Goal: Information Seeking & Learning: Check status

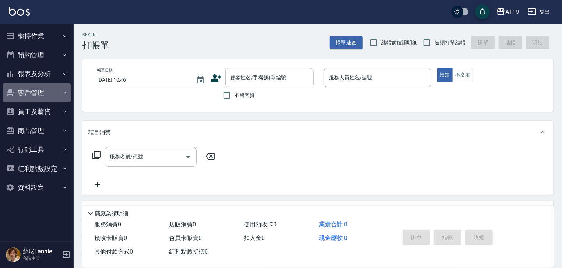
click at [22, 93] on button "客戶管理" at bounding box center [37, 93] width 68 height 19
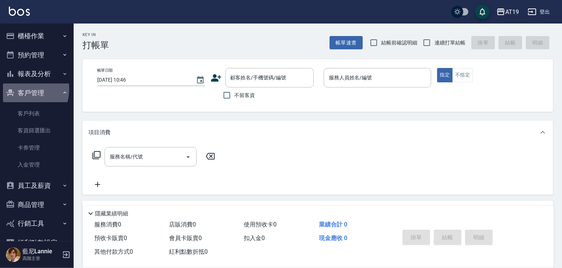
click at [22, 89] on button "客戶管理" at bounding box center [37, 93] width 68 height 19
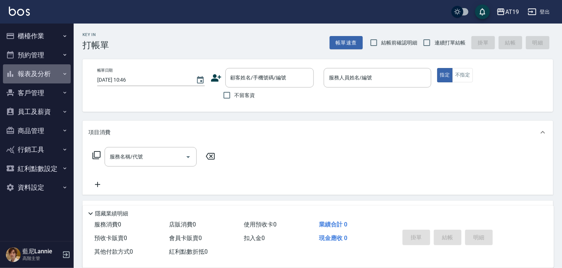
click at [23, 80] on button "報表及分析" at bounding box center [37, 73] width 68 height 19
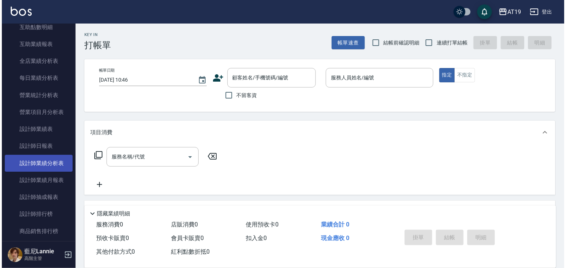
scroll to position [206, 0]
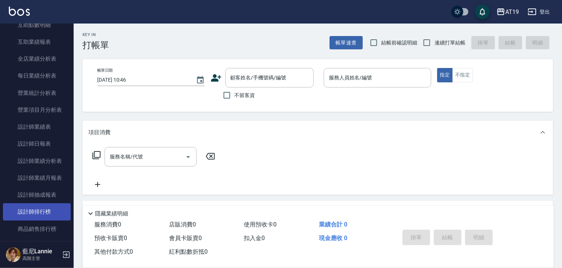
click at [45, 213] on link "設計師排行榜" at bounding box center [37, 212] width 68 height 17
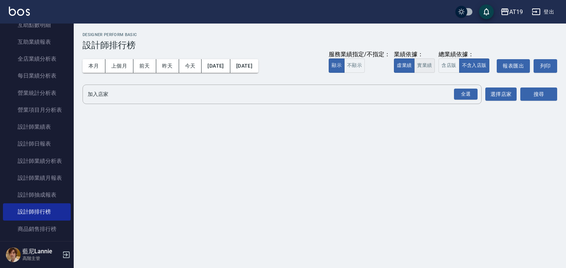
click at [415, 67] on button "實業績" at bounding box center [424, 66] width 21 height 14
drag, startPoint x: 459, startPoint y: 96, endPoint x: 481, endPoint y: 96, distance: 21.7
click at [460, 96] on div "全選" at bounding box center [466, 94] width 24 height 11
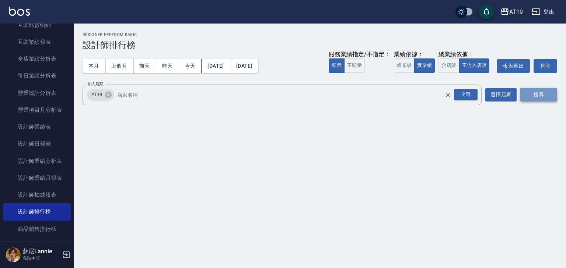
click at [528, 95] on button "搜尋" at bounding box center [538, 95] width 37 height 14
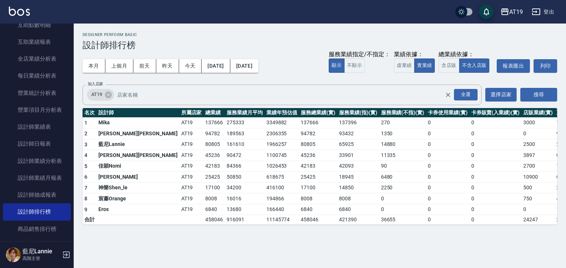
scroll to position [206, 0]
click at [249, 227] on div "AT19 [DATE] - [DATE] 設計師排行榜 列印時間： [DATE][PHONE_NUMBER]:46 Designer Perform Basi…" at bounding box center [320, 129] width 492 height 210
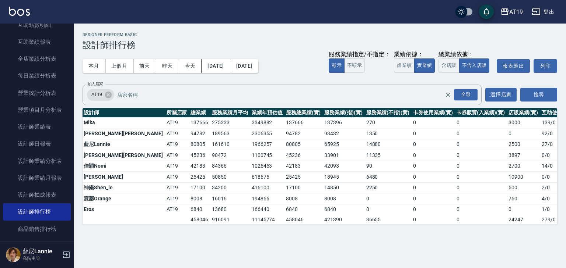
scroll to position [0, 3]
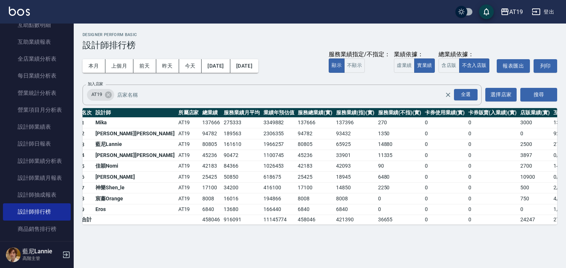
drag, startPoint x: 278, startPoint y: 229, endPoint x: 250, endPoint y: 229, distance: 28.0
click at [250, 229] on div "AT19 [DATE] - [DATE] 設計師排行榜 列印時間： [DATE][PHONE_NUMBER]:46 Designer Perform Basi…" at bounding box center [320, 129] width 492 height 210
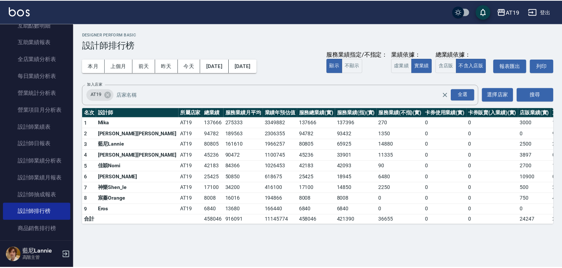
scroll to position [0, 15]
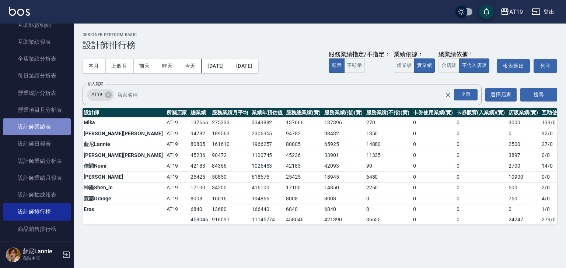
click at [46, 128] on link "設計師業績表" at bounding box center [37, 127] width 68 height 17
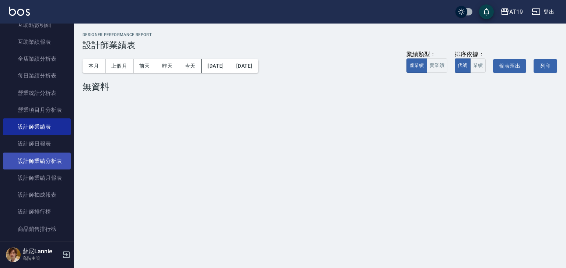
click at [50, 162] on link "設計師業績分析表" at bounding box center [37, 161] width 68 height 17
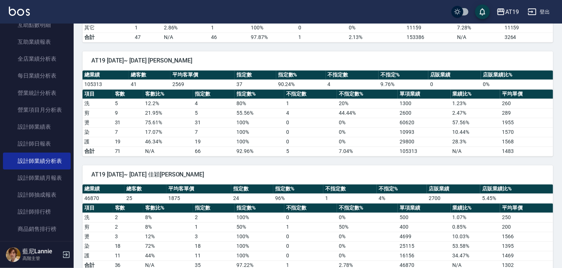
scroll to position [707, 0]
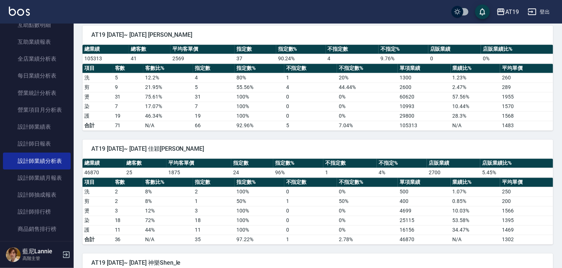
click at [239, 147] on span "AT19 [DATE]~ [DATE] 佳穎[PERSON_NAME]" at bounding box center [317, 148] width 453 height 7
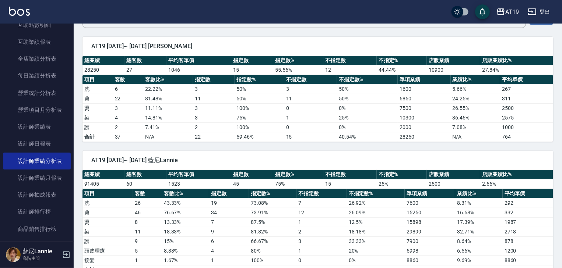
scroll to position [90, 0]
